Goal: Communication & Community: Share content

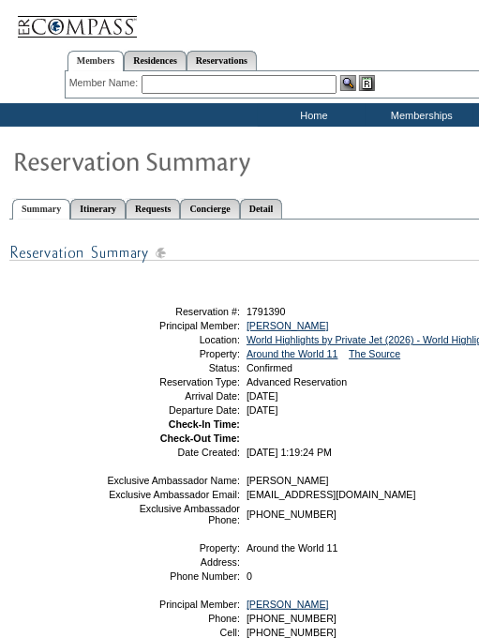
click at [364, 299] on td at bounding box center [337, 295] width 458 height 11
drag, startPoint x: 330, startPoint y: 318, endPoint x: 236, endPoint y: 323, distance: 93.9
click at [236, 323] on tr "Principal Member: [PERSON_NAME]" at bounding box center [337, 325] width 463 height 11
click at [371, 291] on td at bounding box center [337, 295] width 458 height 11
click at [347, 320] on td "[PERSON_NAME]" at bounding box center [406, 325] width 326 height 11
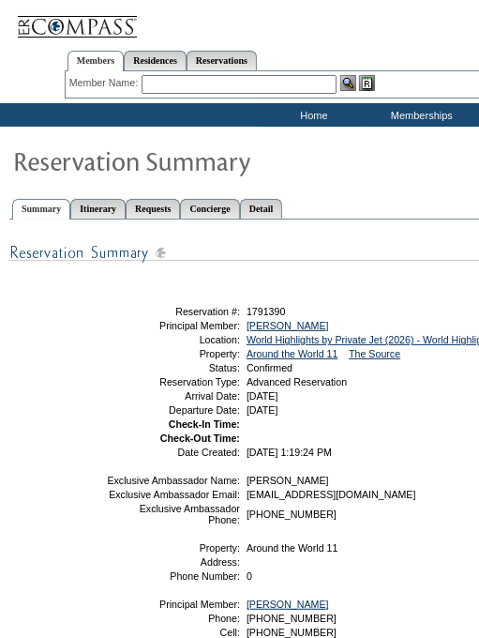
click at [345, 277] on div "Share With Family and Friends Share via Email Share Reservation Information Ple…" at bounding box center [365, 460] width 713 height 460
drag, startPoint x: 321, startPoint y: 322, endPoint x: 240, endPoint y: 328, distance: 80.9
click at [240, 329] on table "Share With Family and Friends Share via Email Share Reservation Information Ple…" at bounding box center [337, 372] width 469 height 175
copy tr "[PERSON_NAME]"
click at [329, 282] on div "Share With Family and Friends Share via Email Share Reservation Information Ple…" at bounding box center [365, 460] width 713 height 460
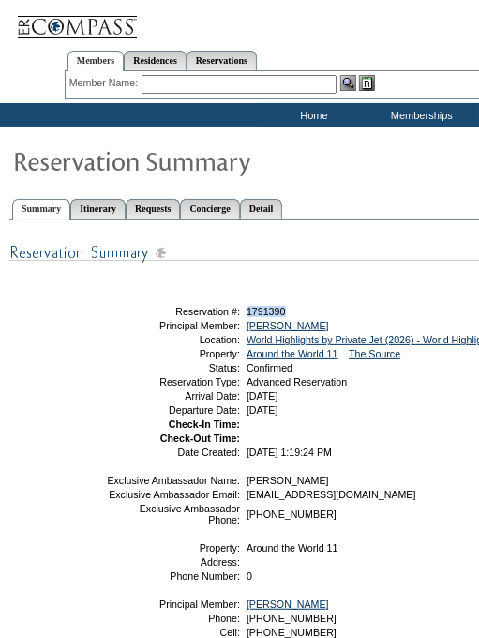
drag, startPoint x: 300, startPoint y: 306, endPoint x: 245, endPoint y: 303, distance: 55.4
click at [245, 306] on td "1791390" at bounding box center [406, 311] width 326 height 11
copy span "1791390"
drag, startPoint x: 243, startPoint y: 49, endPoint x: 243, endPoint y: 59, distance: 10.3
click at [243, 49] on ul "Members Residences Reservations" at bounding box center [285, 45] width 441 height 9
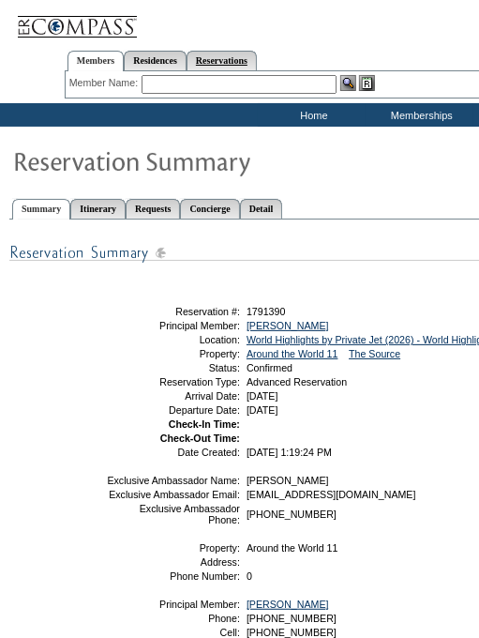
click at [257, 52] on link "Reservations" at bounding box center [222, 61] width 70 height 20
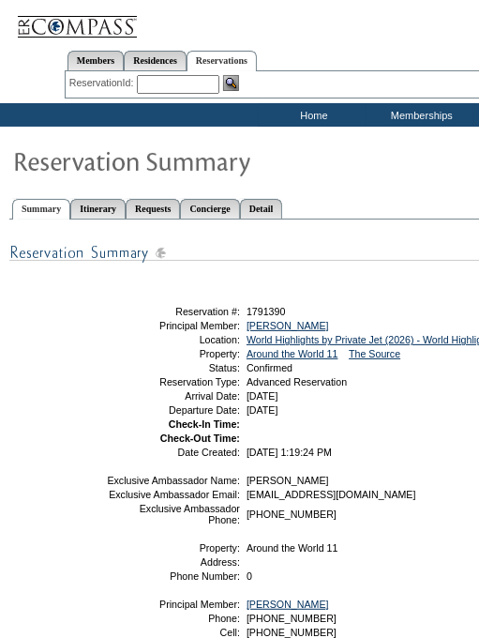
drag, startPoint x: 203, startPoint y: 79, endPoint x: 184, endPoint y: 77, distance: 18.9
click at [203, 79] on input "text" at bounding box center [178, 84] width 83 height 19
paste input "1793778"
click input "Send" at bounding box center [0, 0] width 0 height 0
type input "1793778"
